Goal: Task Accomplishment & Management: Use online tool/utility

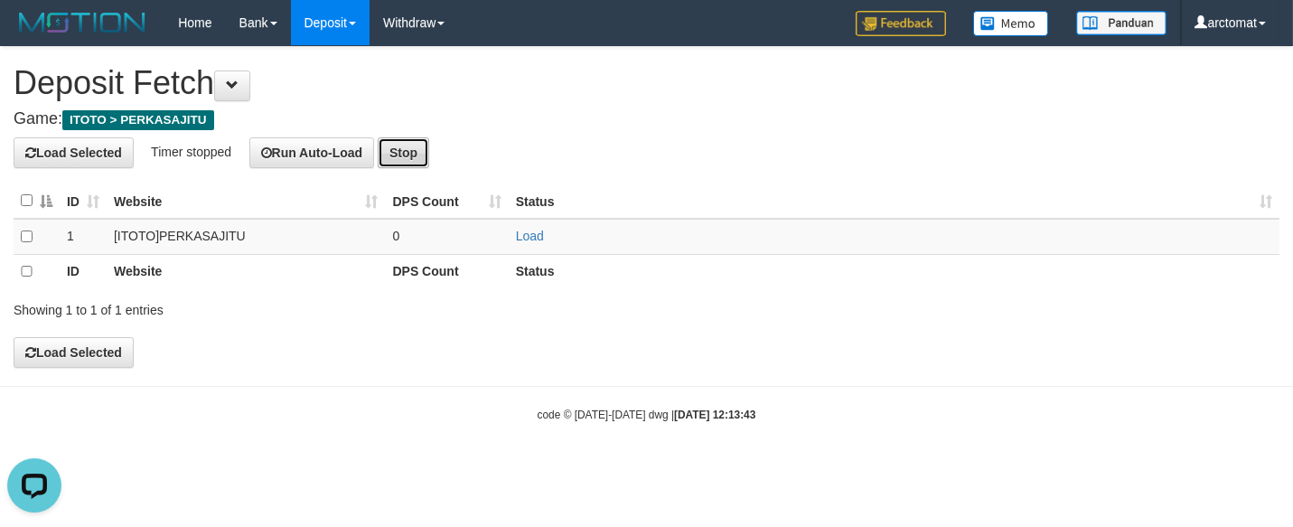
click at [420, 152] on button "Stop" at bounding box center [404, 152] width 52 height 31
click at [574, 110] on h4 "Game: ITOTO > PERKASAJITU" at bounding box center [647, 119] width 1266 height 18
click at [79, 348] on button "Load Selected" at bounding box center [74, 352] width 120 height 31
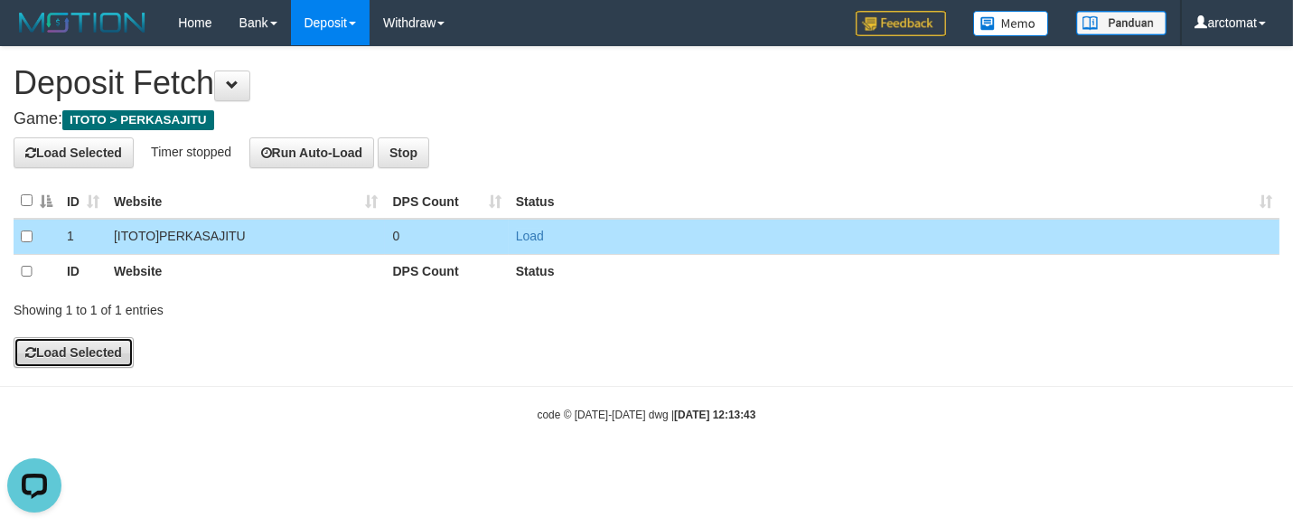
click at [66, 354] on button "Load Selected" at bounding box center [74, 352] width 120 height 31
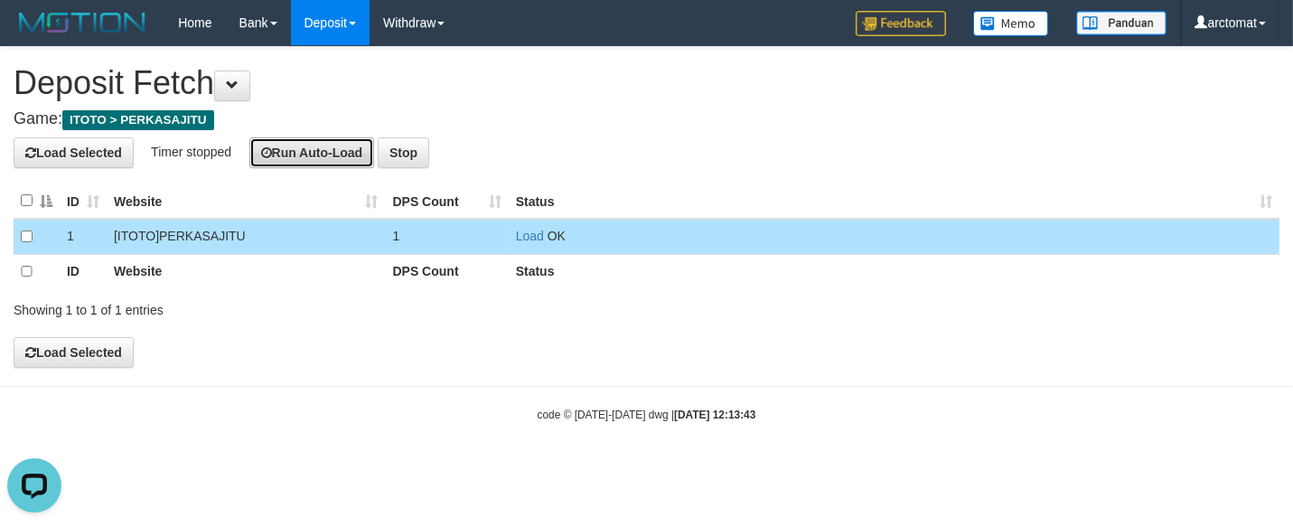
click at [336, 155] on button "Run Auto-Load" at bounding box center [312, 152] width 126 height 31
click at [634, 113] on h4 "Game: ITOTO > PERKASAJITU" at bounding box center [647, 119] width 1266 height 18
click at [468, 156] on button "Stop" at bounding box center [450, 152] width 52 height 31
click at [323, 145] on button "Run Auto-Load" at bounding box center [312, 152] width 126 height 31
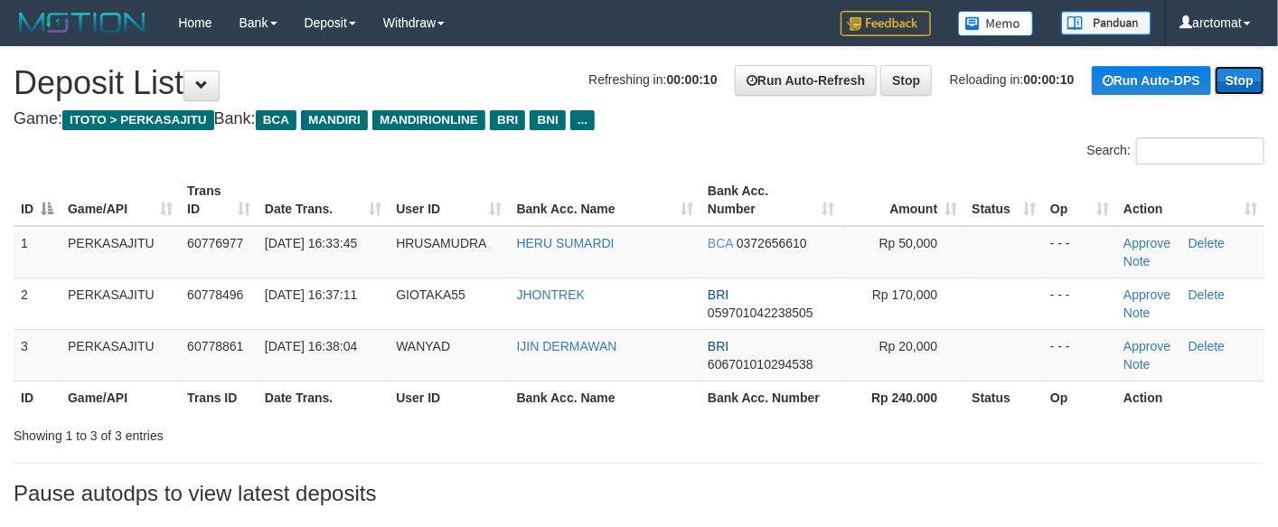
click at [1224, 74] on link "Stop" at bounding box center [1239, 80] width 50 height 29
click at [906, 79] on link "Stop" at bounding box center [906, 80] width 52 height 31
click at [1230, 80] on link "Stop" at bounding box center [1239, 80] width 50 height 29
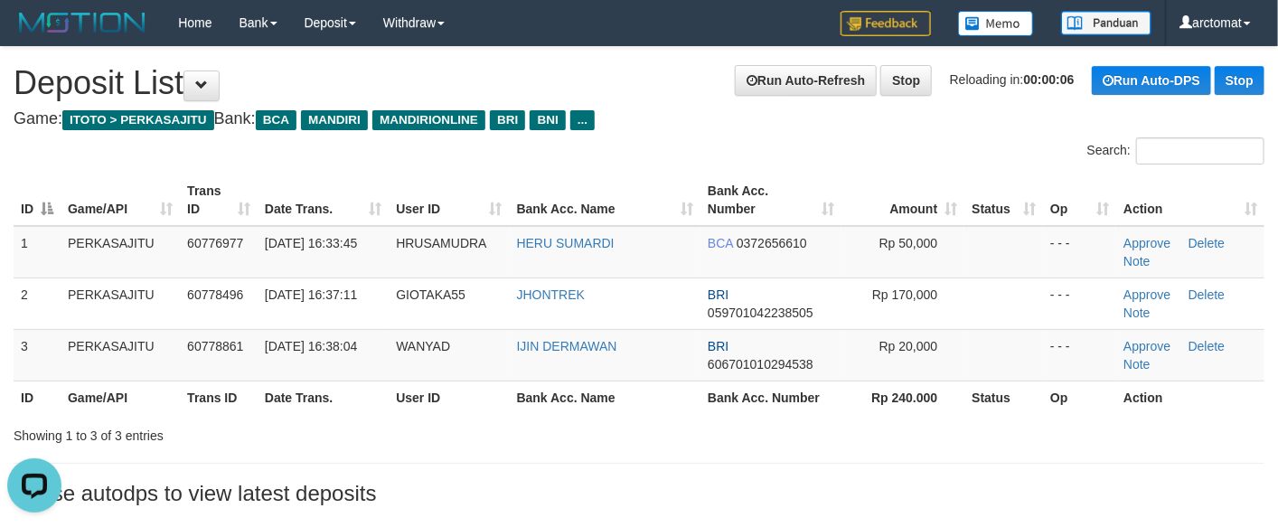
click at [882, 155] on div "Search:" at bounding box center [958, 153] width 612 height 32
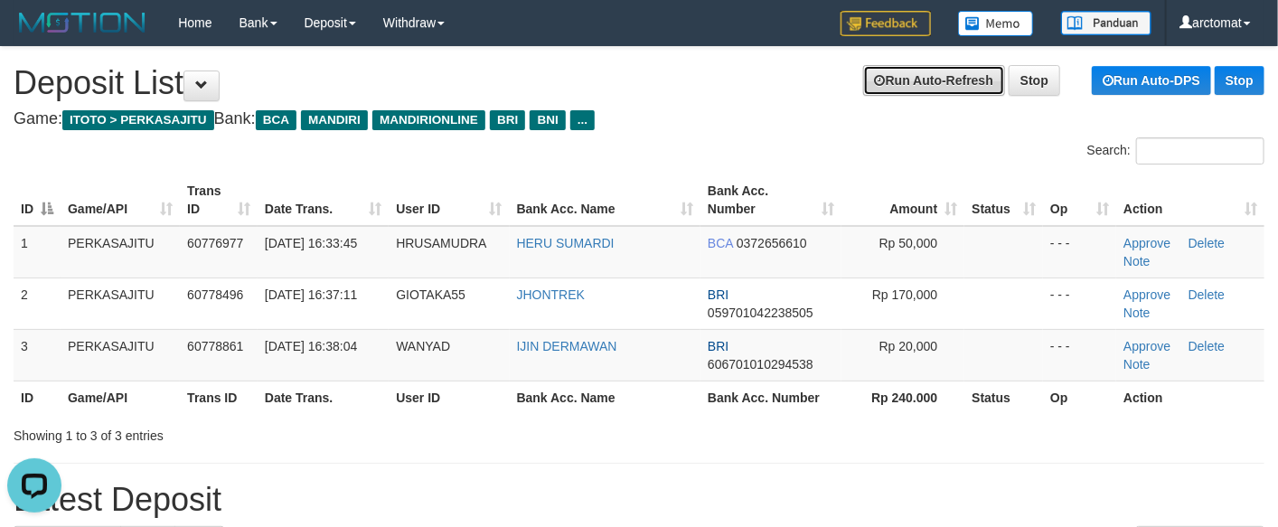
click at [916, 68] on link "Run Auto-Refresh" at bounding box center [934, 80] width 142 height 31
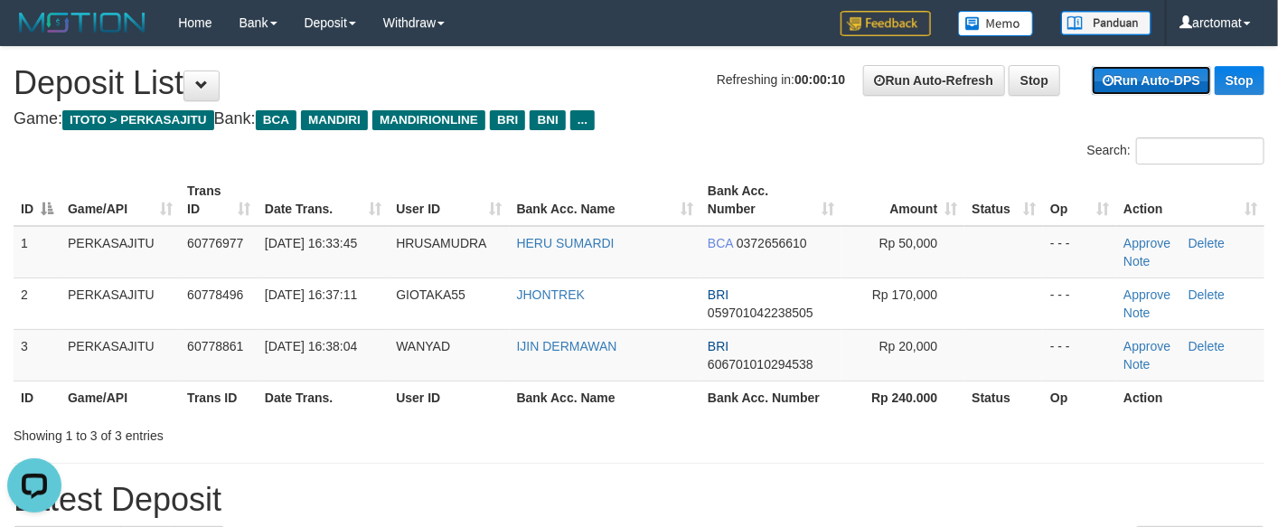
click at [1128, 78] on link "Run Auto-DPS" at bounding box center [1151, 80] width 119 height 29
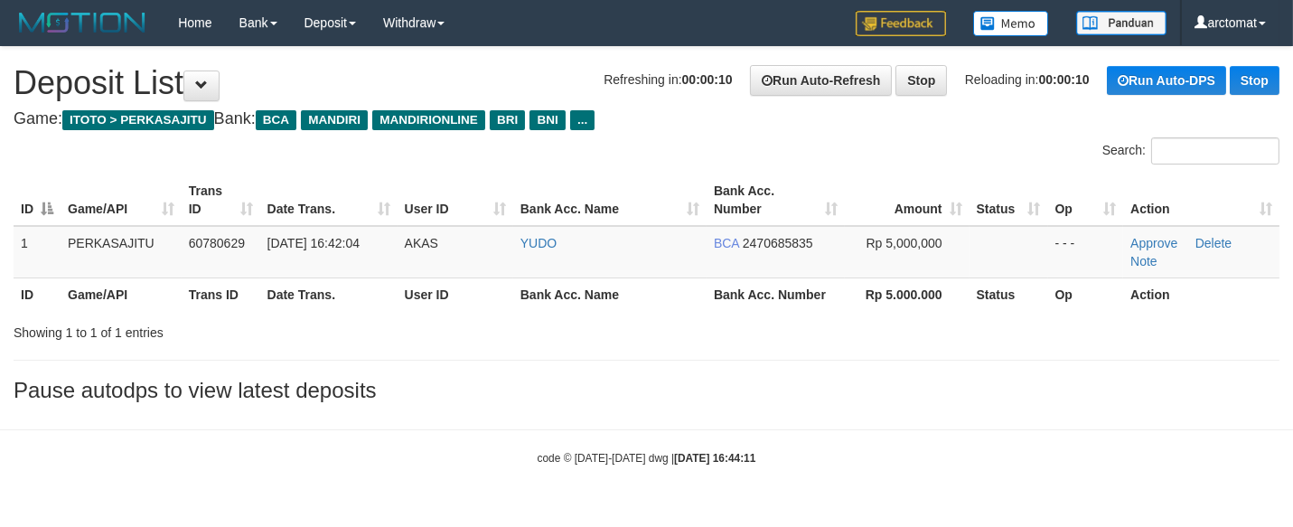
click at [756, 143] on div "Search:" at bounding box center [971, 153] width 620 height 32
drag, startPoint x: 0, startPoint y: 0, endPoint x: 755, endPoint y: 142, distance: 767.7
click at [755, 142] on div "Search:" at bounding box center [971, 153] width 620 height 32
click at [915, 72] on link "Stop" at bounding box center [921, 80] width 52 height 31
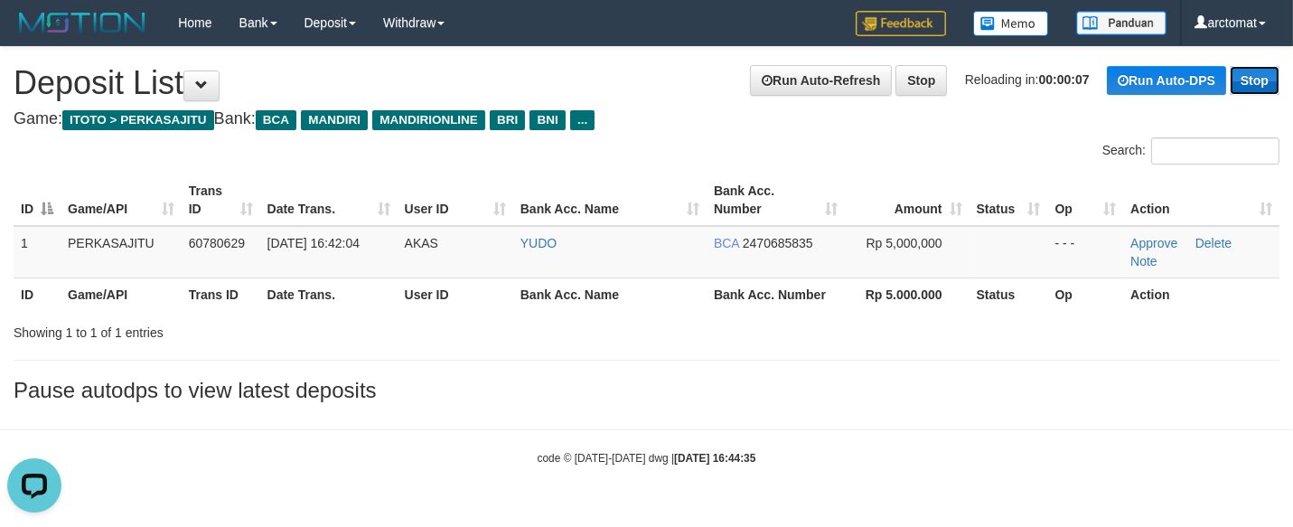
click at [1242, 91] on link "Stop" at bounding box center [1255, 80] width 50 height 29
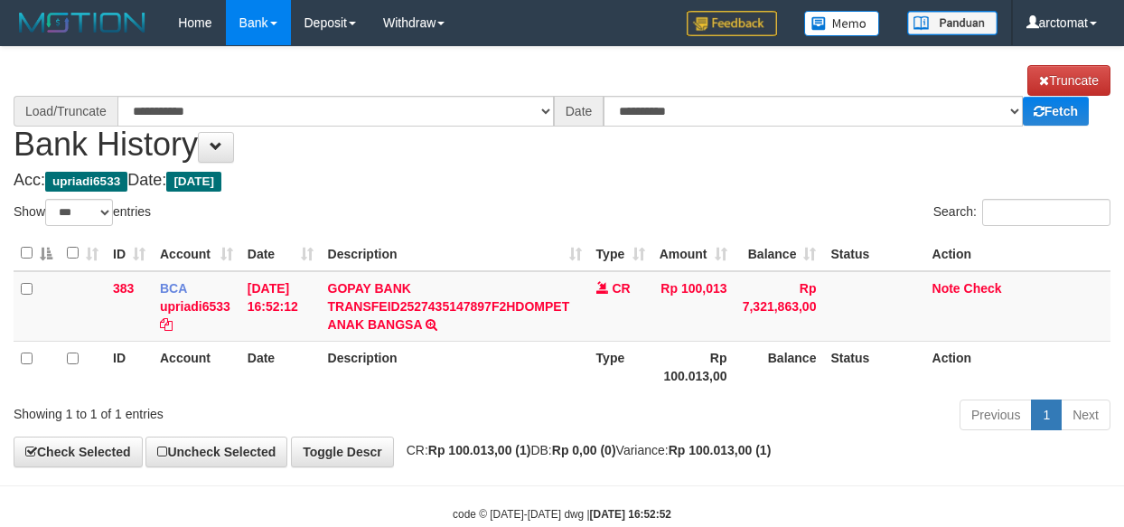
select select "***"
select select "****"
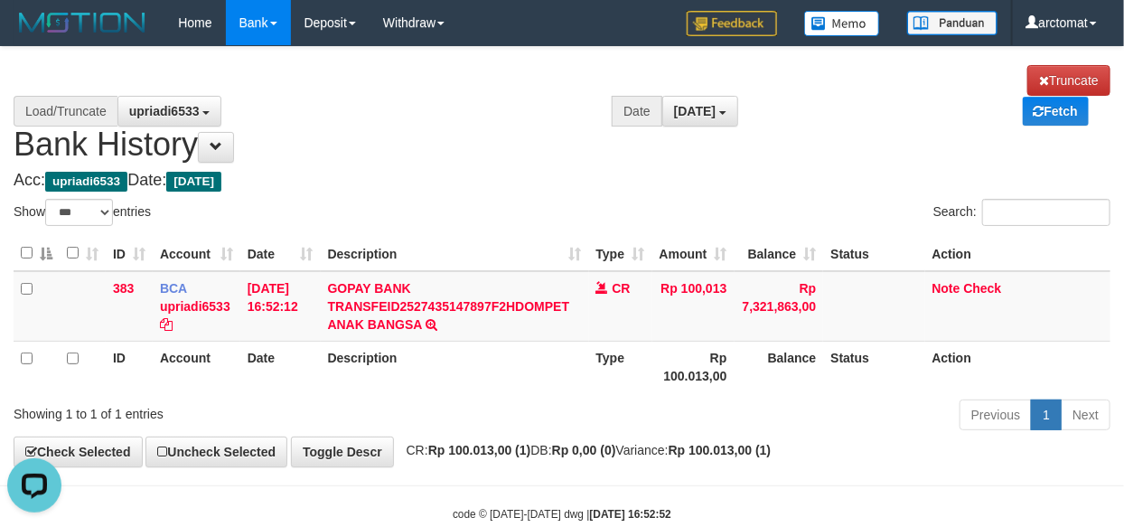
click at [779, 179] on h4 "Acc: upriadi6533 Date: [DATE]" at bounding box center [562, 181] width 1097 height 18
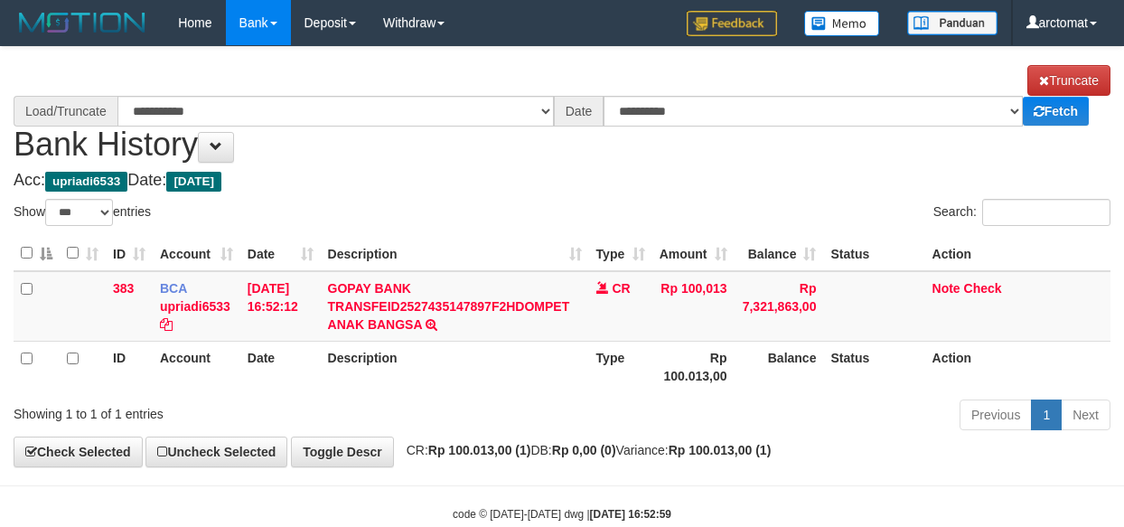
select select "***"
select select "****"
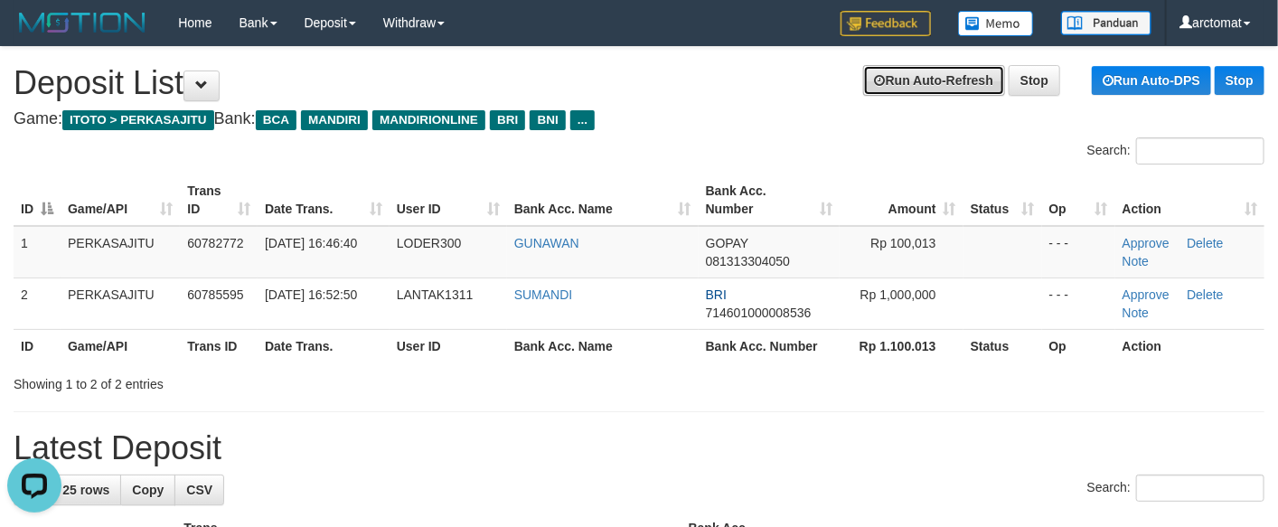
click at [924, 83] on link "Run Auto-Refresh" at bounding box center [934, 80] width 142 height 31
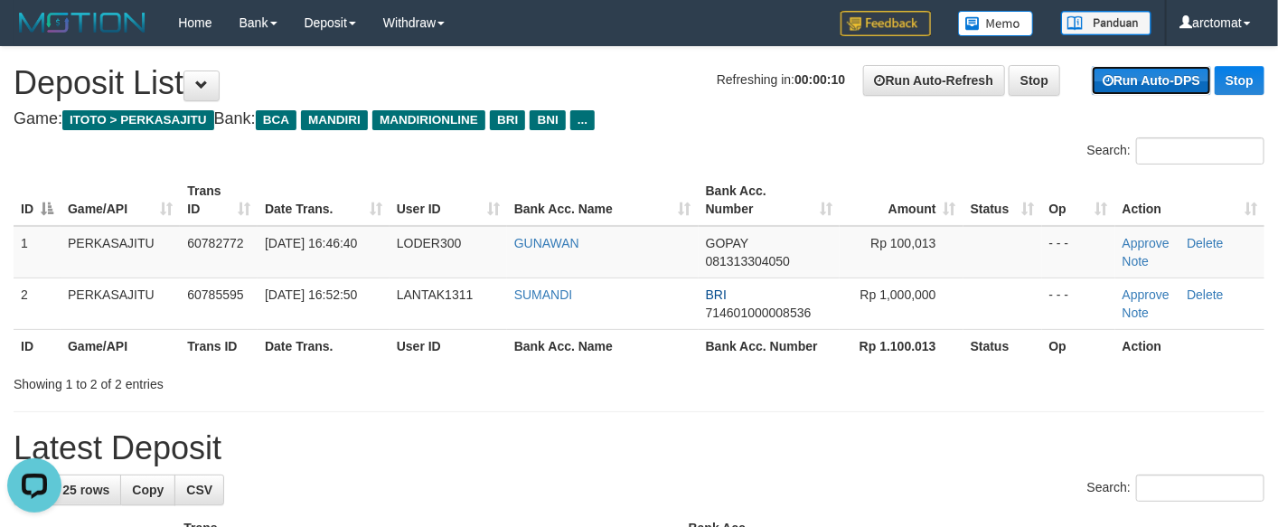
click at [1123, 80] on link "Run Auto-DPS" at bounding box center [1151, 80] width 119 height 29
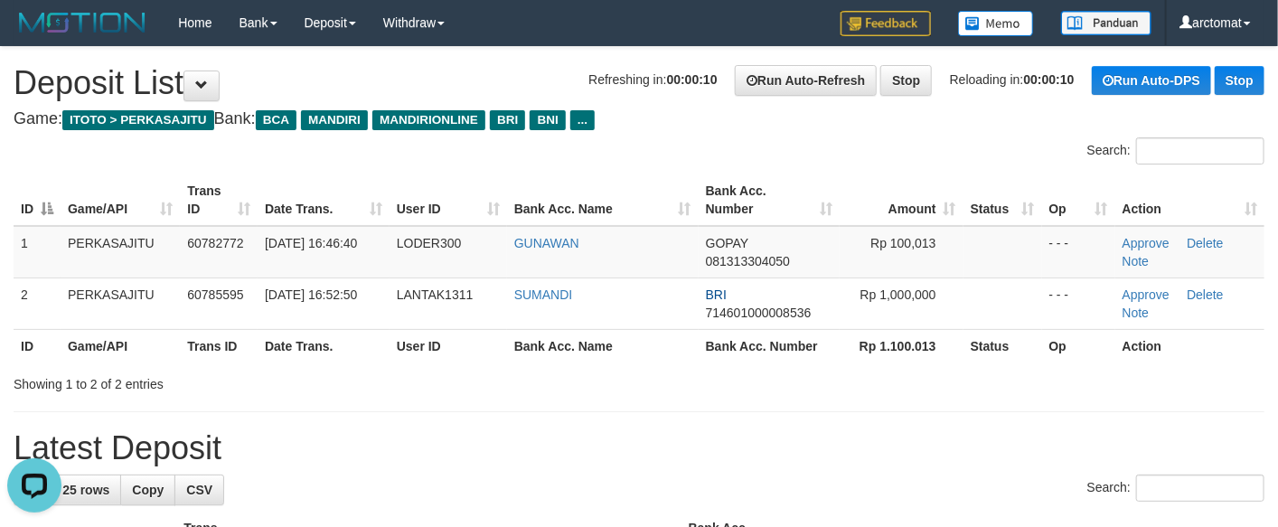
click at [727, 127] on h4 "Game: ITOTO > PERKASAJITU Bank: BCA MANDIRI MANDIRIONLINE BRI BNI ..." at bounding box center [639, 119] width 1251 height 18
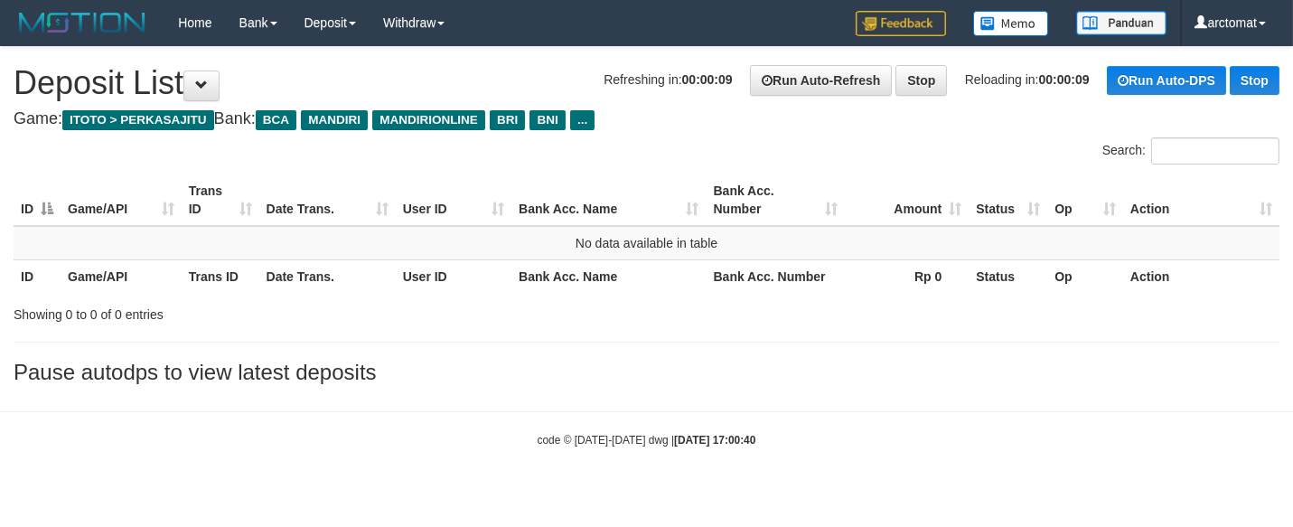
drag, startPoint x: 1072, startPoint y: 385, endPoint x: 1058, endPoint y: 383, distance: 13.7
click at [1070, 385] on div "**********" at bounding box center [646, 220] width 1293 height 346
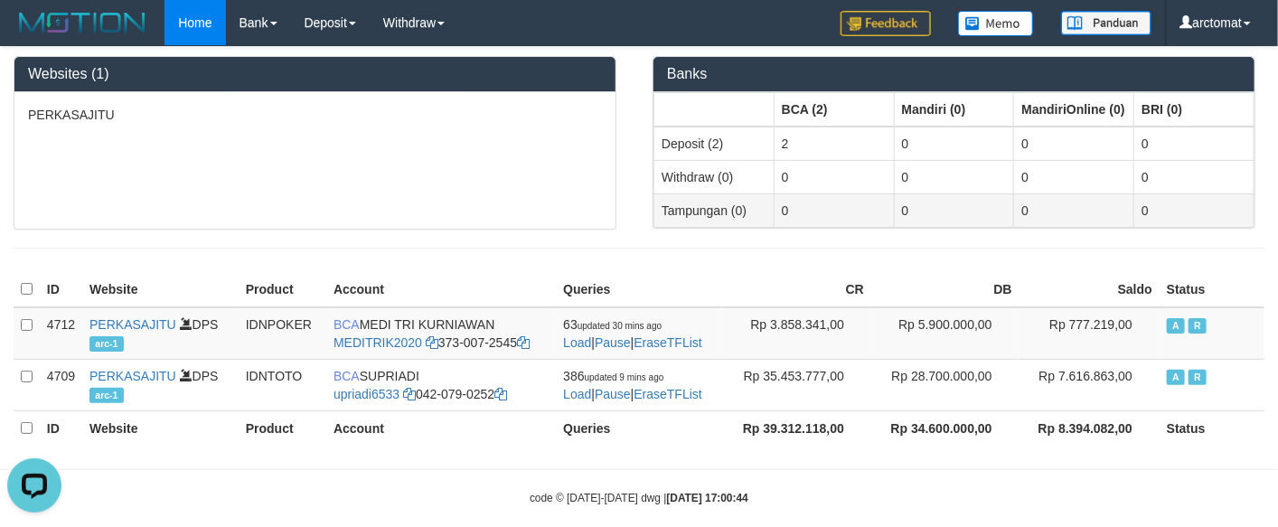
click at [675, 221] on td "Tampungan (0)" at bounding box center [714, 209] width 120 height 33
